Goal: Transaction & Acquisition: Purchase product/service

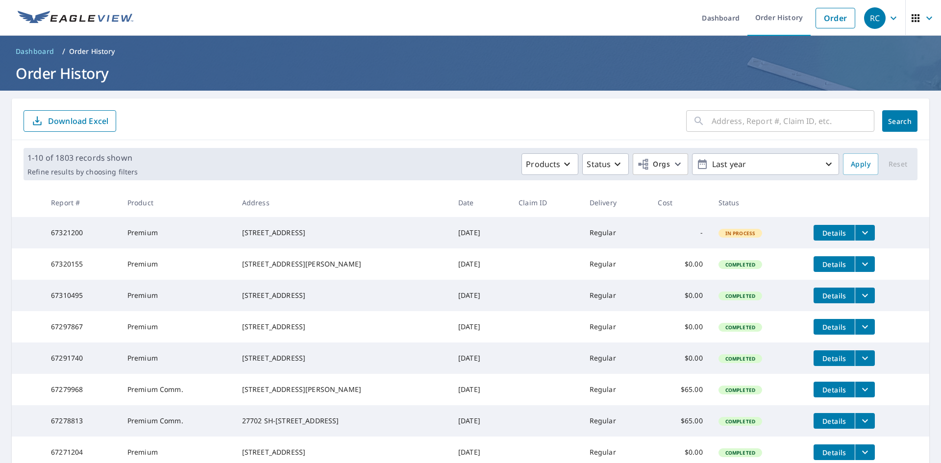
scroll to position [49, 0]
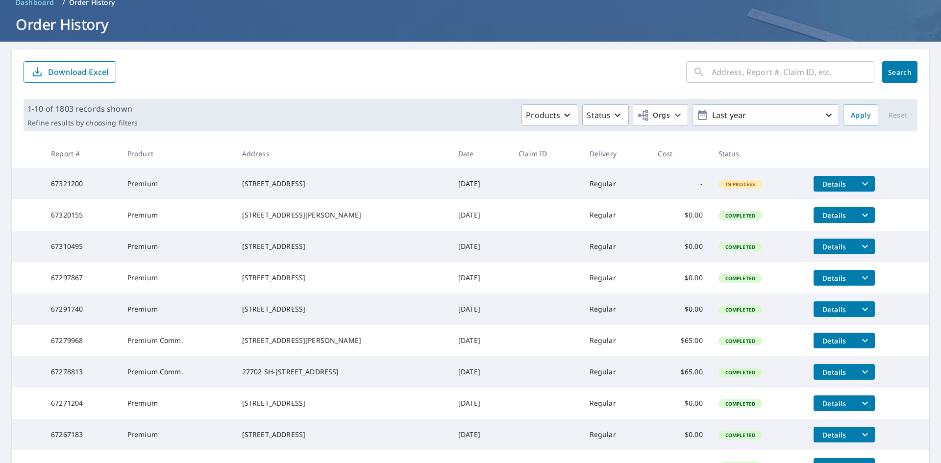
click at [728, 74] on input "text" at bounding box center [793, 71] width 163 height 27
type input "[GEOGRAPHIC_DATA]"
click at [892, 77] on button "Search" at bounding box center [899, 72] width 35 height 22
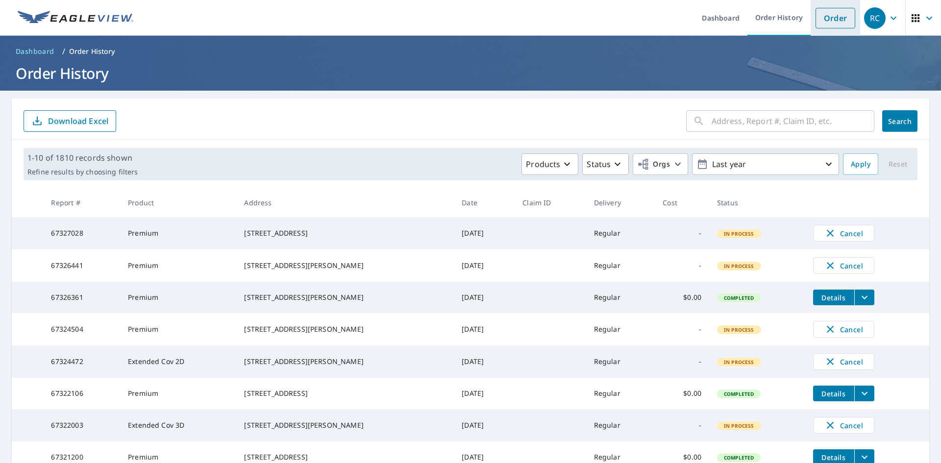
click at [830, 16] on link "Order" at bounding box center [836, 18] width 40 height 21
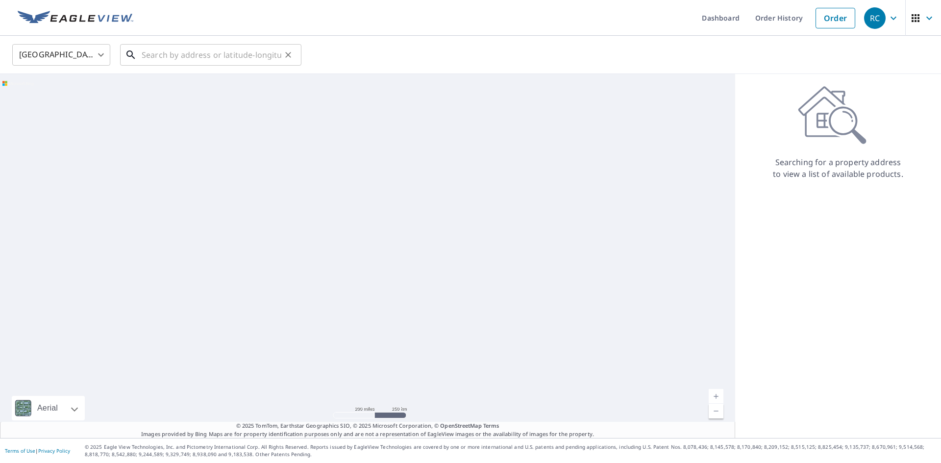
drag, startPoint x: 149, startPoint y: 57, endPoint x: 145, endPoint y: 52, distance: 6.4
click at [149, 56] on input "text" at bounding box center [212, 54] width 140 height 27
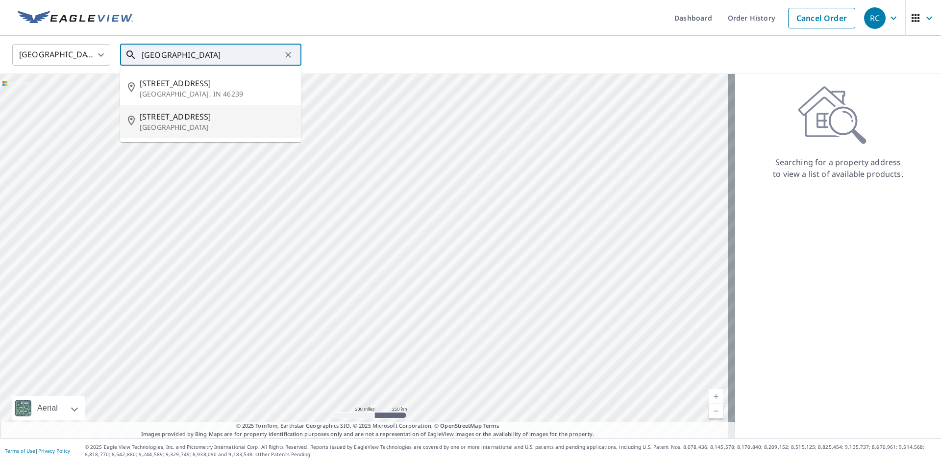
click at [194, 118] on span "11423 Creekwood Hills Ln" at bounding box center [217, 117] width 154 height 12
type input "11423 Creekwood Hills Ln Houston, TX 77070"
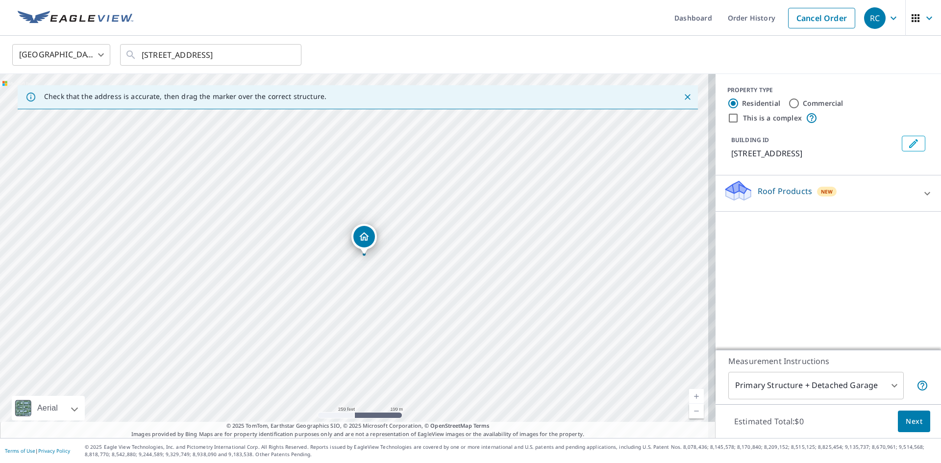
click at [690, 393] on link "Current Level 17, Zoom In" at bounding box center [696, 396] width 15 height 15
click at [690, 393] on link "Current Level 19, Zoom In" at bounding box center [696, 396] width 15 height 15
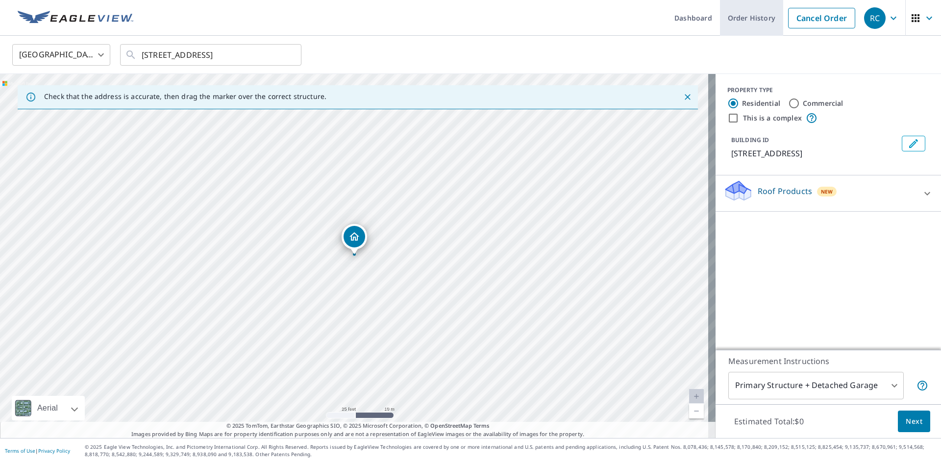
click at [728, 19] on link "Order History" at bounding box center [751, 18] width 63 height 36
